Goal: Task Accomplishment & Management: Manage account settings

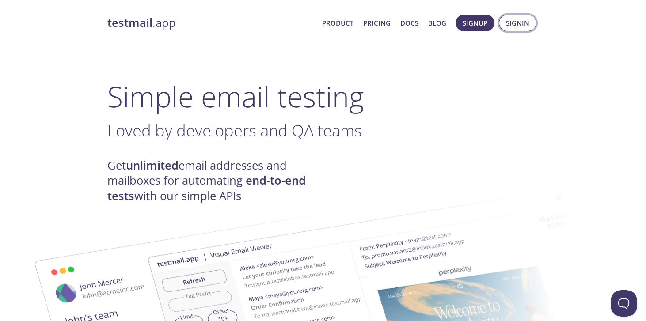
click at [505, 24] on button "Signin" at bounding box center [518, 23] width 38 height 17
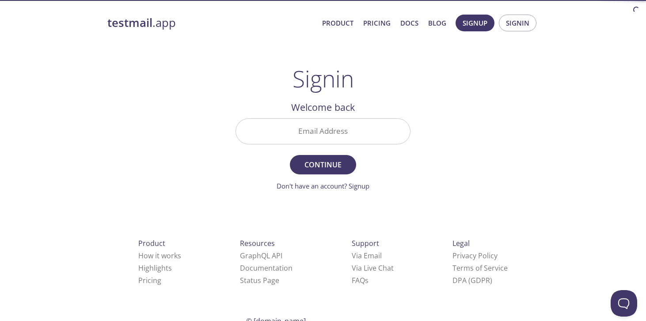
click at [292, 134] on input "Email Address" at bounding box center [323, 131] width 174 height 25
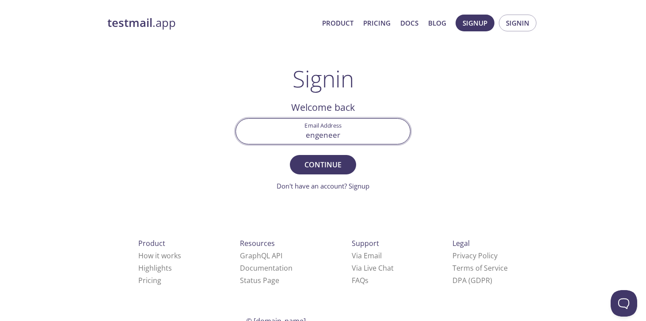
type input "engeneer"
paste input "[EMAIL_ADDRESS][DOMAIN_NAME]"
type input "[EMAIL_ADDRESS][DOMAIN_NAME]"
click at [312, 163] on span "Continue" at bounding box center [323, 165] width 47 height 12
click at [302, 136] on input "Signin Security Code" at bounding box center [323, 131] width 174 height 25
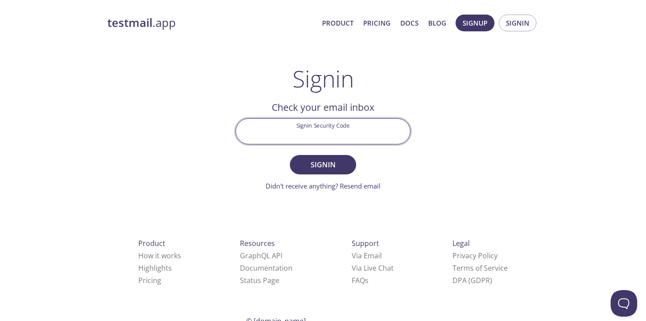
click at [365, 129] on input "Signin Security Code" at bounding box center [323, 131] width 174 height 25
paste input "CNRNUN4"
type input "CNRNUN4"
click at [328, 163] on span "Signin" at bounding box center [323, 165] width 47 height 12
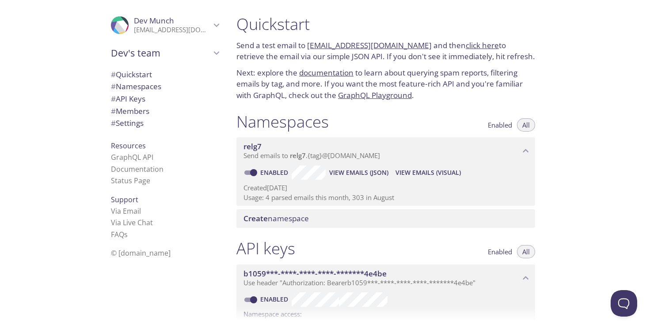
scroll to position [319, 0]
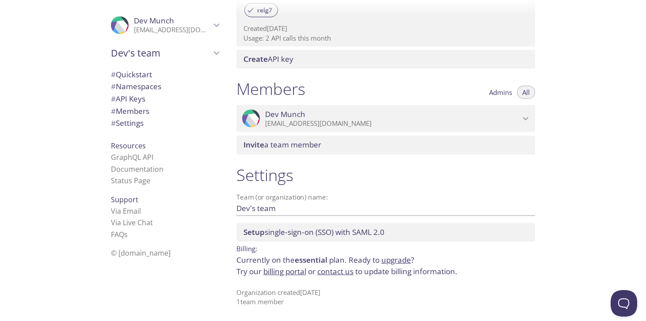
click at [281, 271] on link "billing portal" at bounding box center [284, 271] width 43 height 10
